Goal: Information Seeking & Learning: Learn about a topic

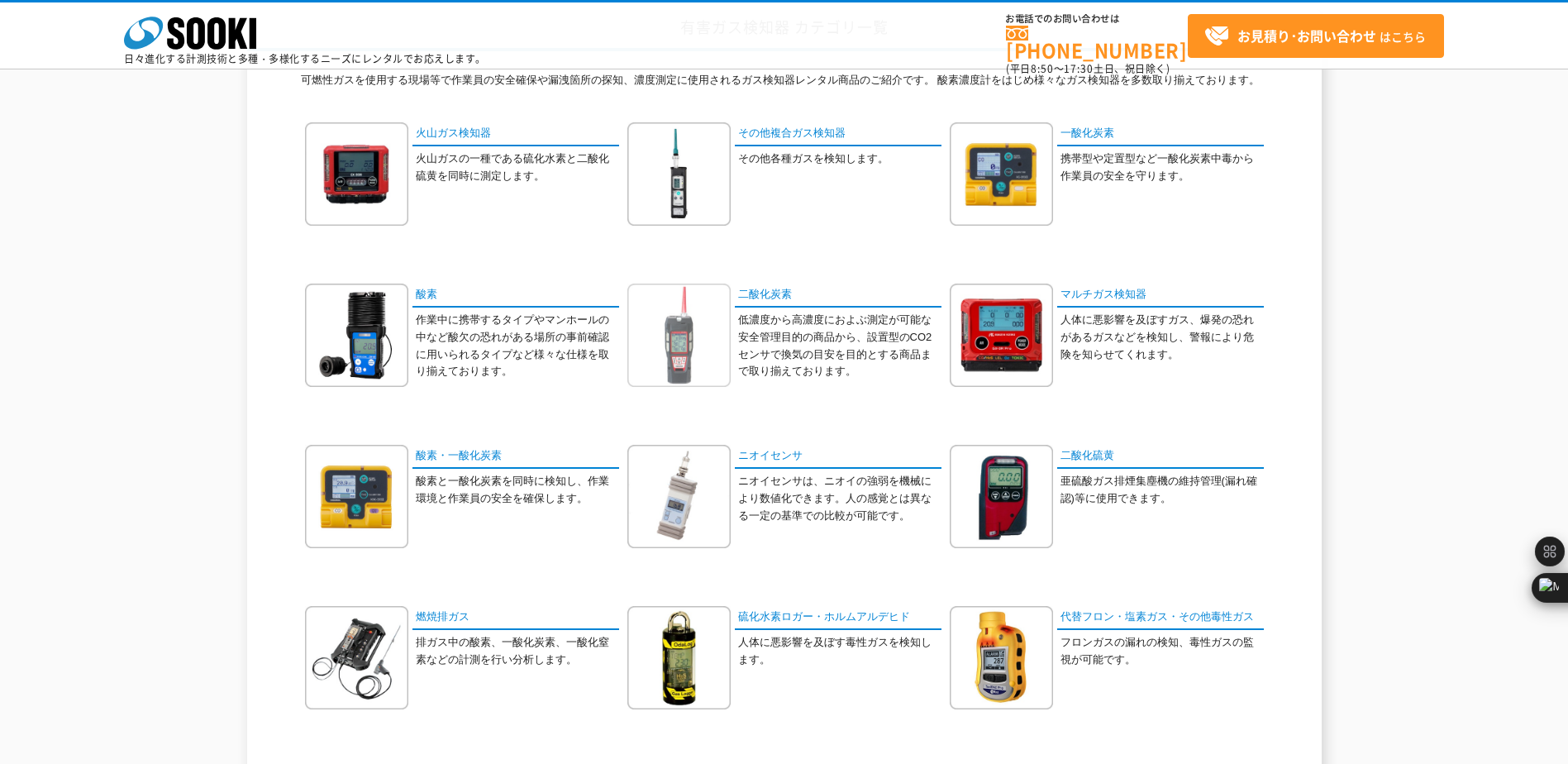
scroll to position [136, 0]
click at [667, 177] on img at bounding box center [679, 175] width 104 height 104
click at [1012, 185] on img at bounding box center [1001, 175] width 104 height 104
click at [391, 339] on img at bounding box center [357, 336] width 104 height 104
click at [699, 339] on img at bounding box center [679, 336] width 104 height 104
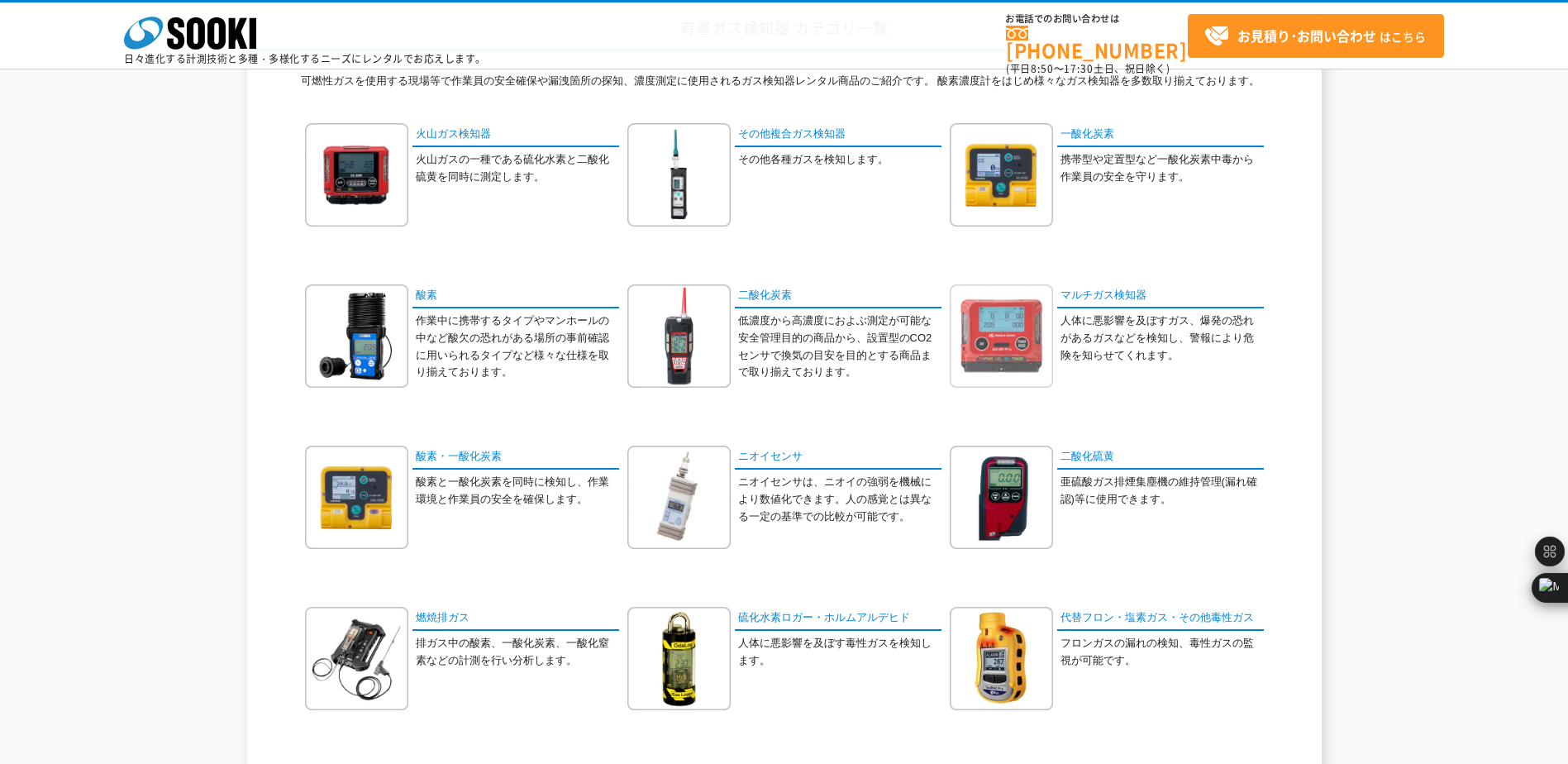
click at [1008, 323] on img at bounding box center [1001, 336] width 104 height 104
click at [386, 499] on img at bounding box center [357, 498] width 104 height 104
click at [1011, 484] on img at bounding box center [1001, 498] width 104 height 104
click at [1018, 191] on img at bounding box center [1001, 175] width 104 height 104
click at [692, 172] on img at bounding box center [679, 175] width 104 height 104
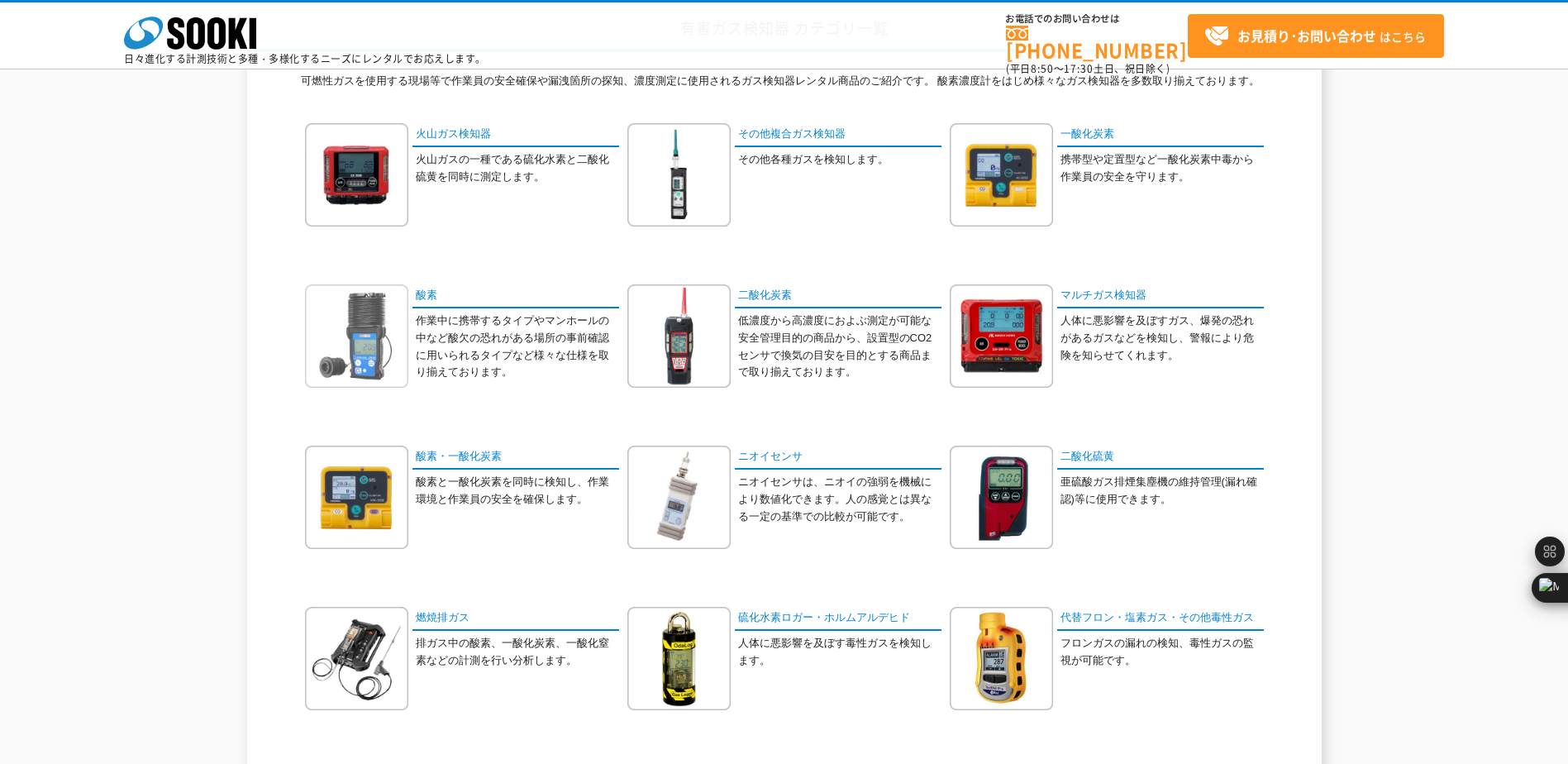
click at [373, 326] on img at bounding box center [357, 336] width 104 height 104
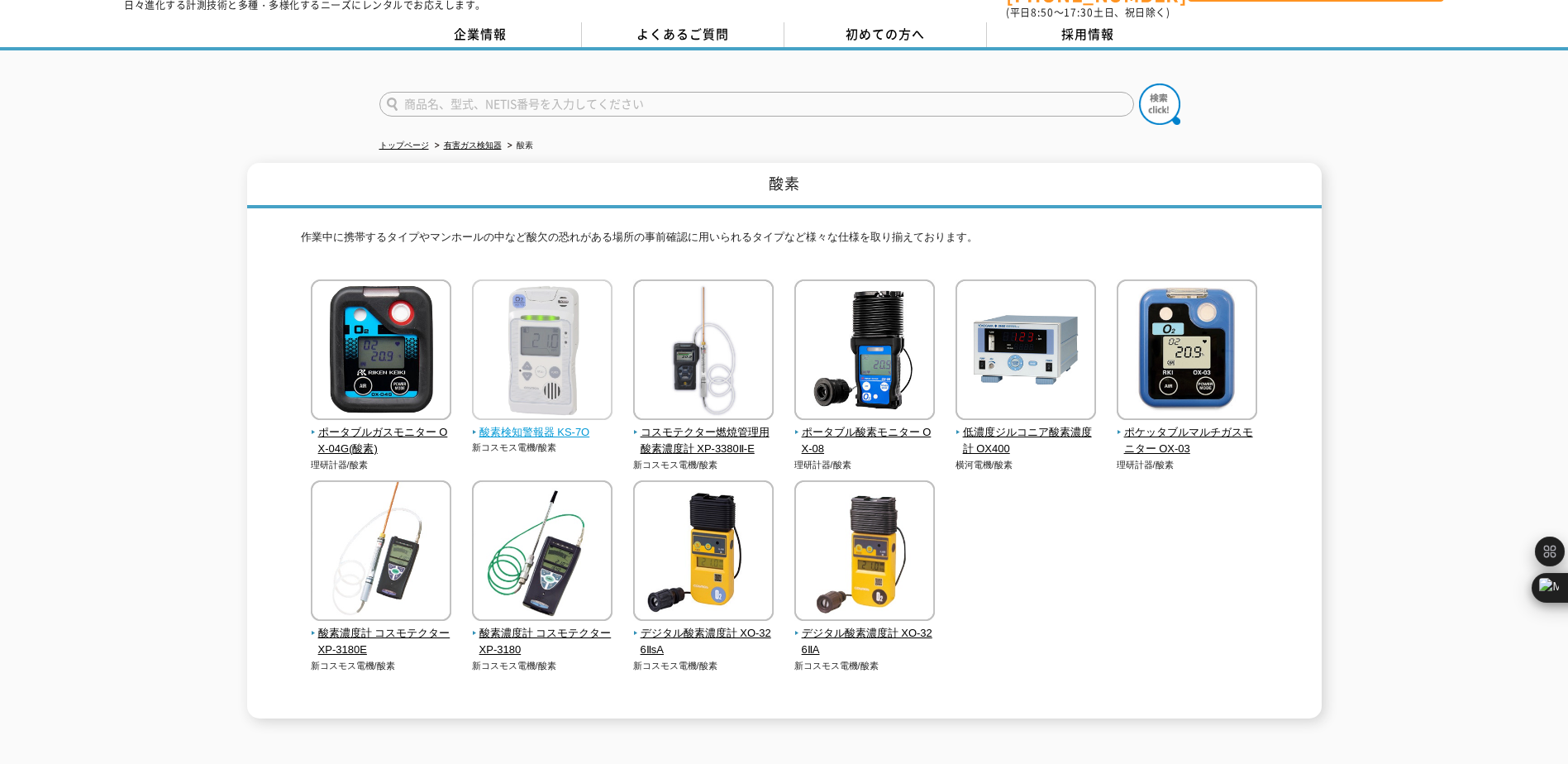
scroll to position [82, 0]
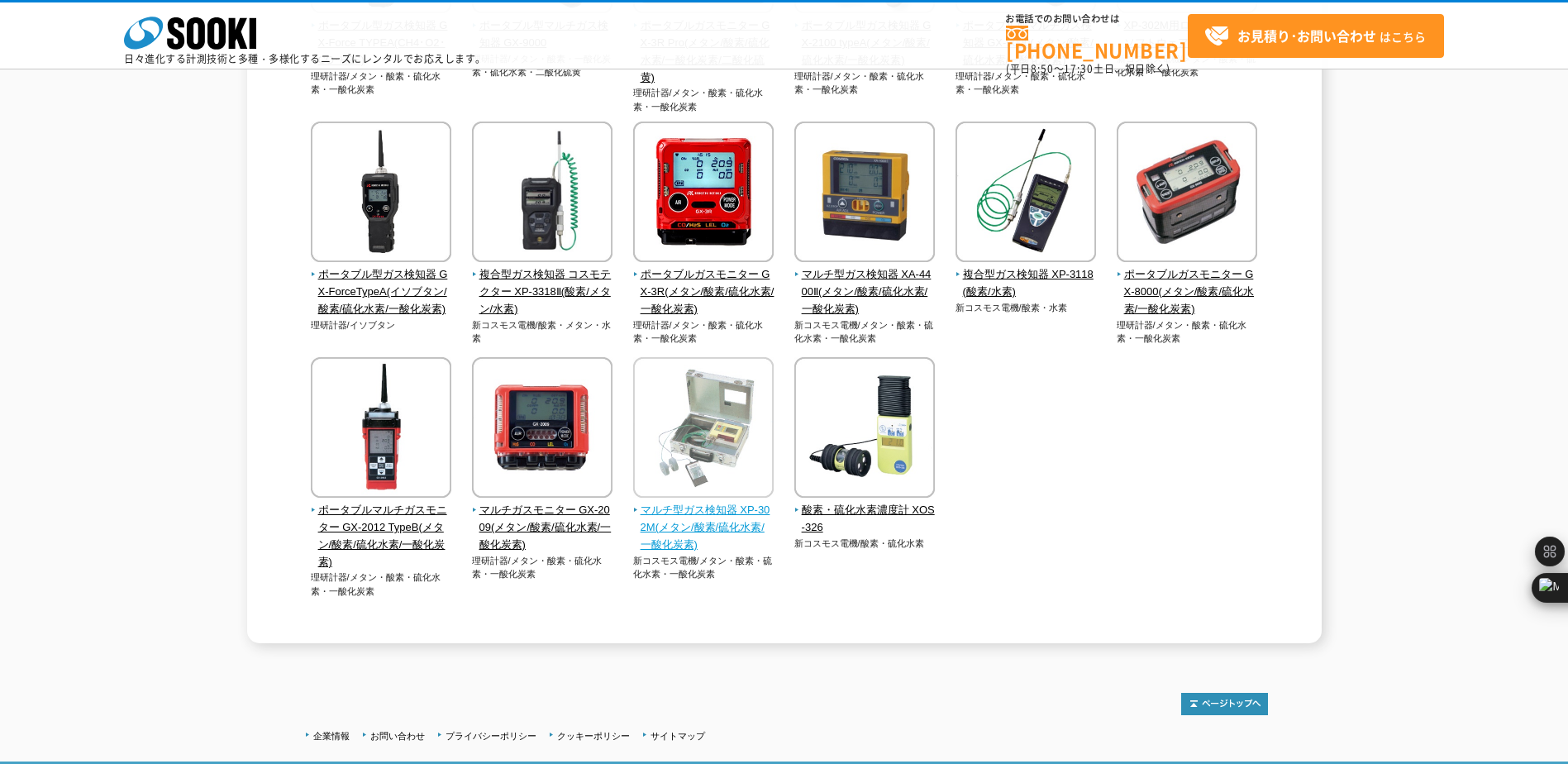
scroll to position [413, 0]
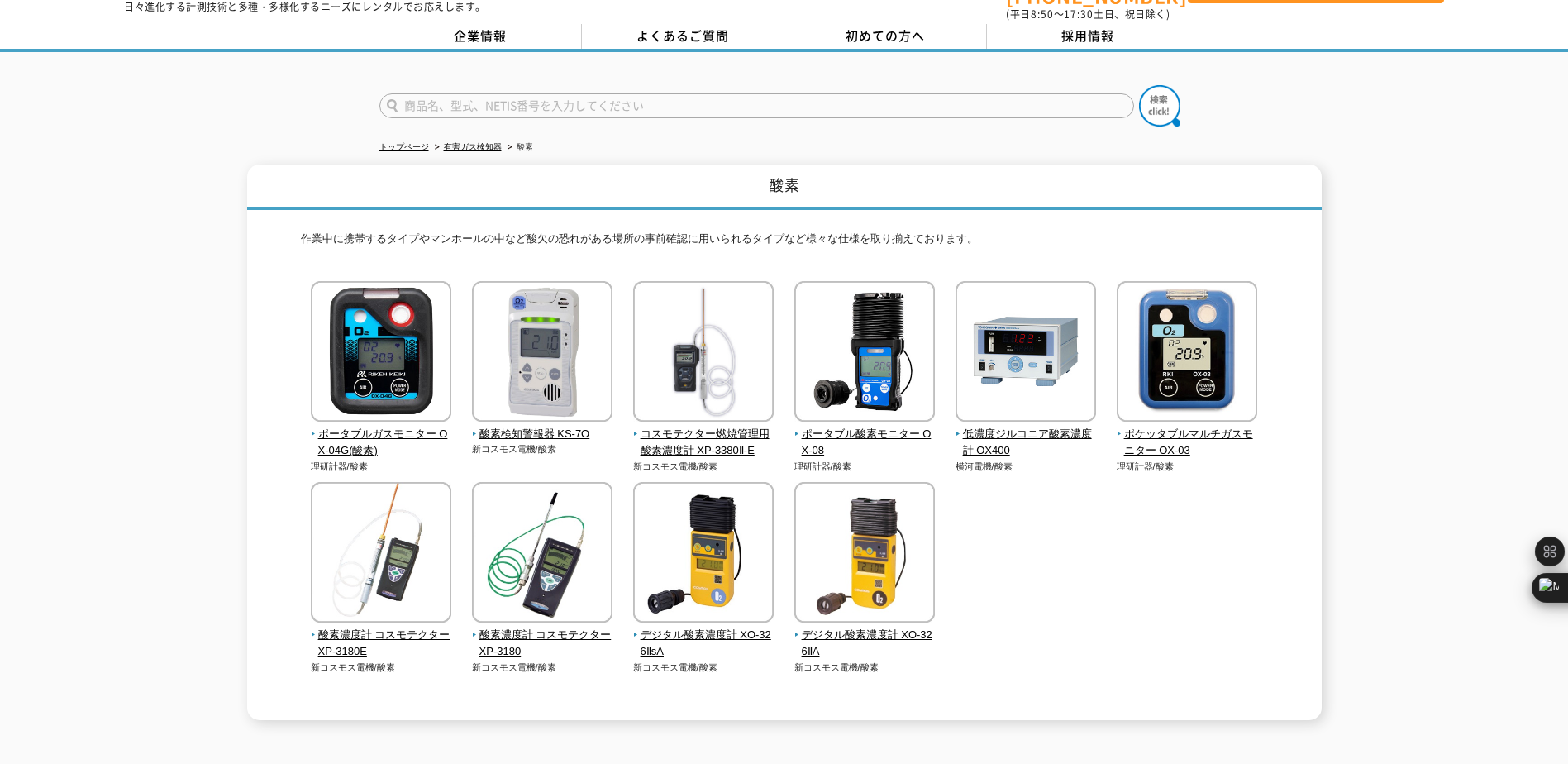
scroll to position [82, 0]
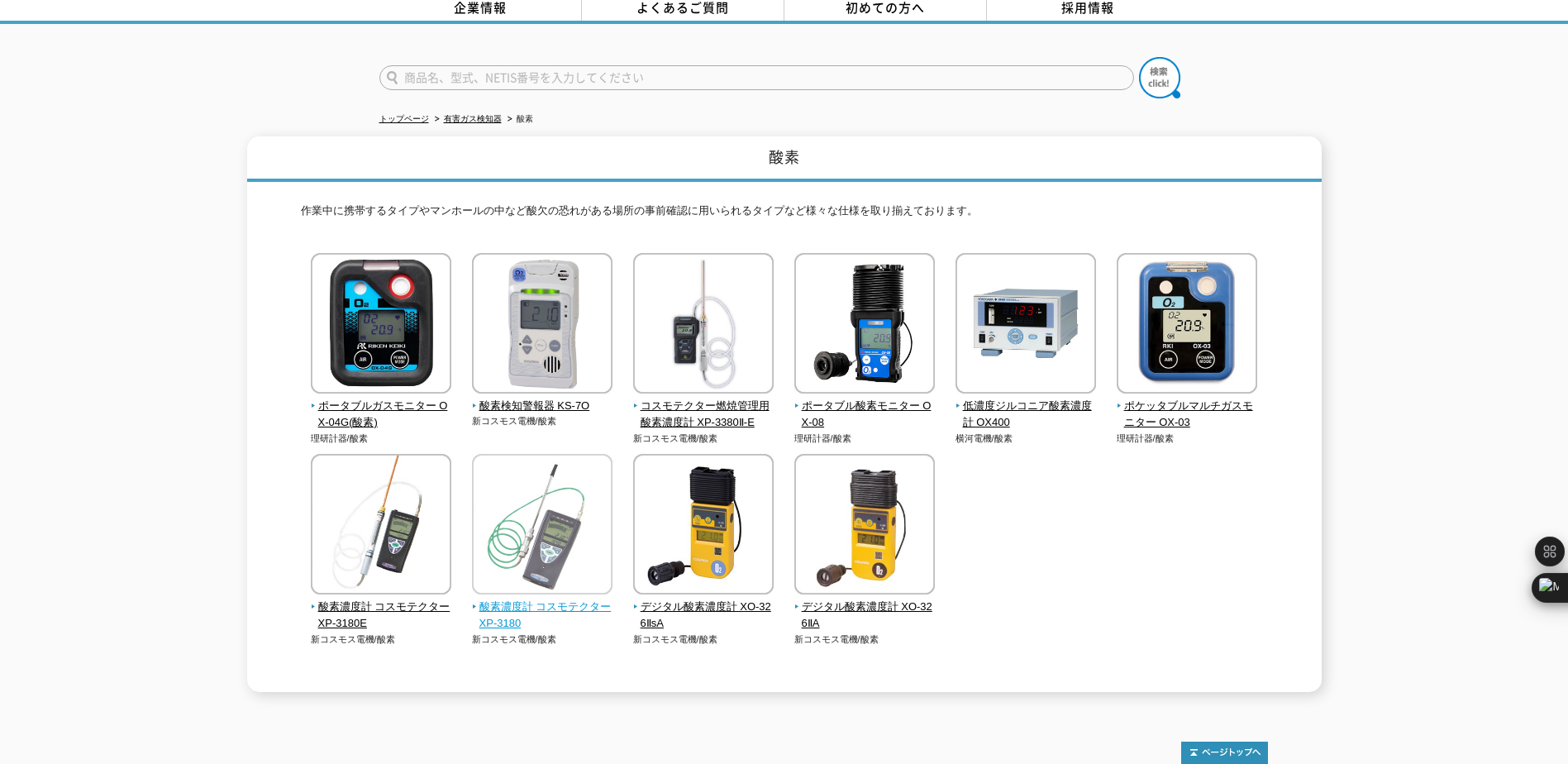
click at [509, 598] on span "酸素濃度計 コスモテクター XP-3180" at bounding box center [542, 616] width 141 height 35
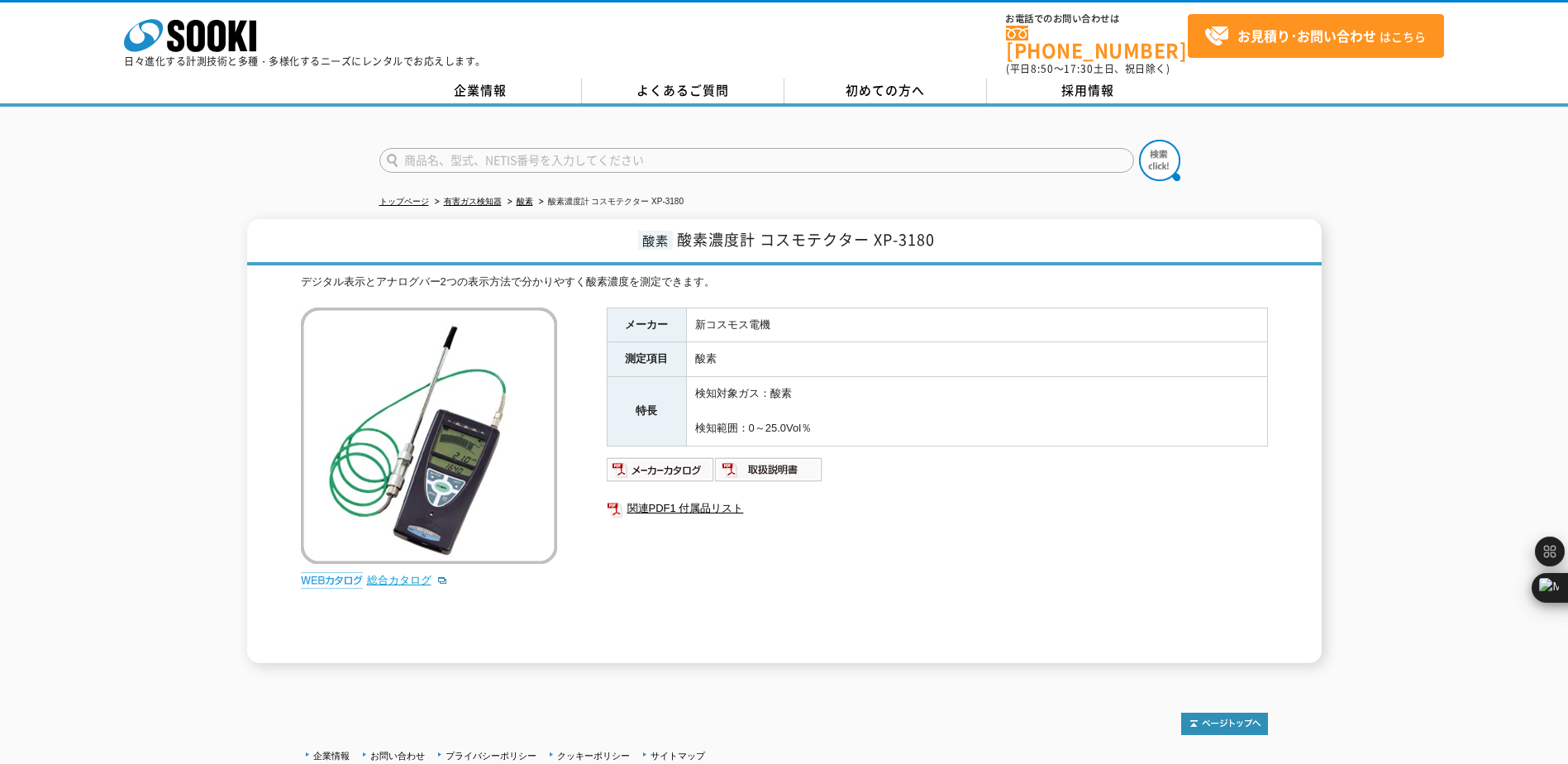
click at [408, 573] on link "総合カタログ" at bounding box center [408, 579] width 81 height 12
